Goal: Information Seeking & Learning: Learn about a topic

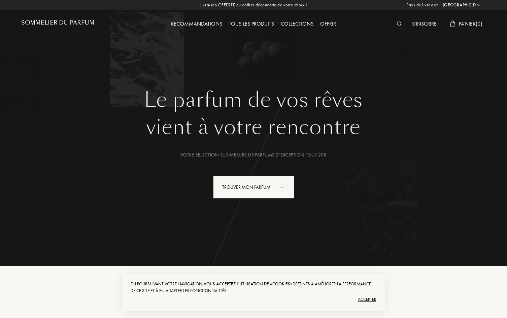
select select "FR"
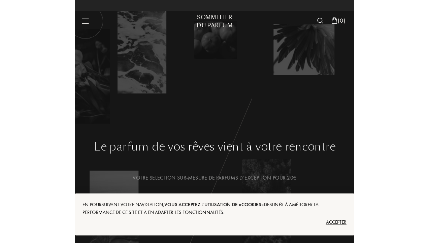
scroll to position [0, 55]
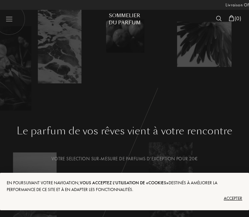
select select "FR"
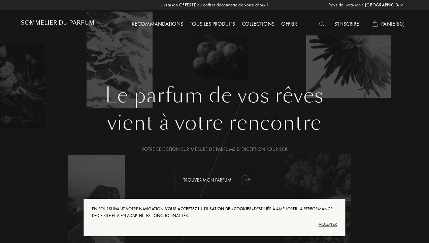
click at [190, 181] on div "Trouver mon parfum" at bounding box center [214, 179] width 81 height 23
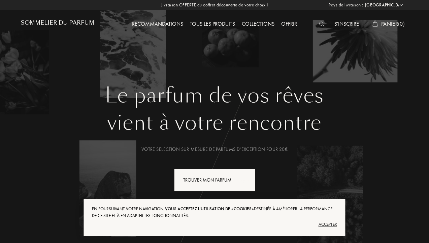
click at [317, 26] on div at bounding box center [323, 24] width 15 height 9
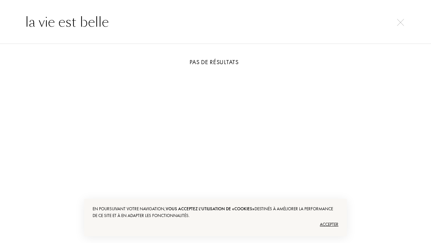
type input "la vie est belle"
click at [42, 42] on div "la vie est belle" at bounding box center [215, 22] width 431 height 44
click at [399, 25] on img at bounding box center [400, 22] width 7 height 7
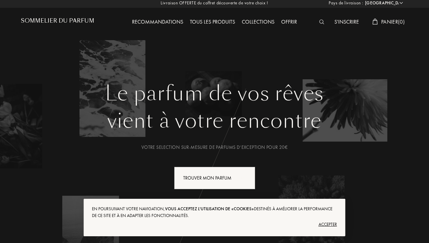
scroll to position [2, 0]
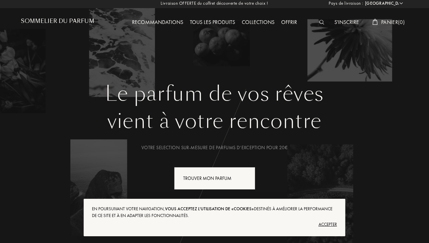
click at [211, 20] on div "Tous les produits" at bounding box center [213, 22] width 52 height 9
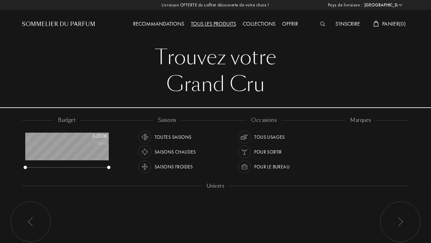
select select "FR"
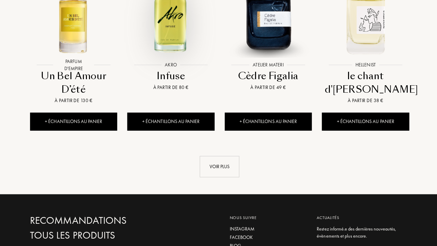
scroll to position [693, 0]
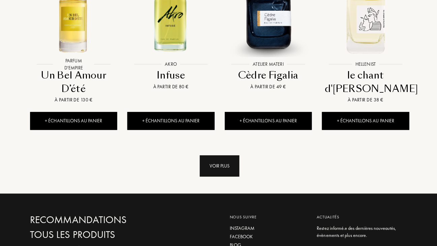
click at [208, 155] on div "Voir plus" at bounding box center [218, 165] width 39 height 21
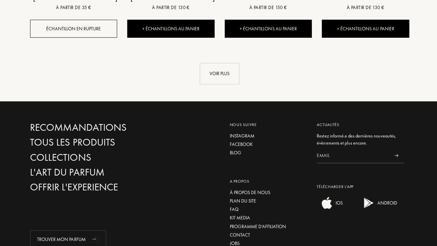
scroll to position [1308, 0]
